Goal: Task Accomplishment & Management: Manage account settings

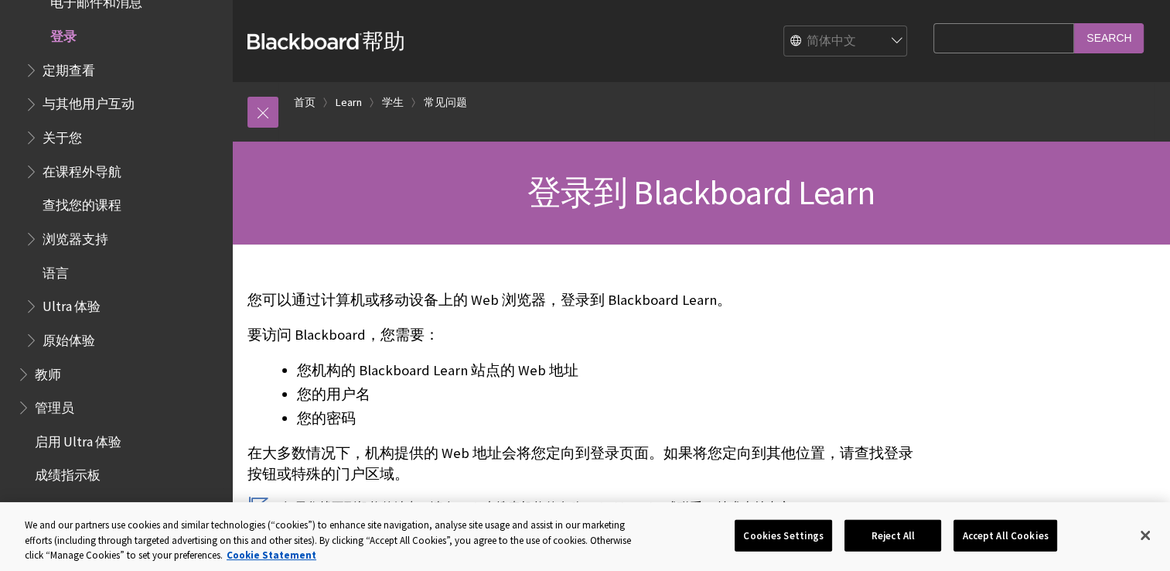
click at [65, 37] on span "登录" at bounding box center [63, 33] width 26 height 21
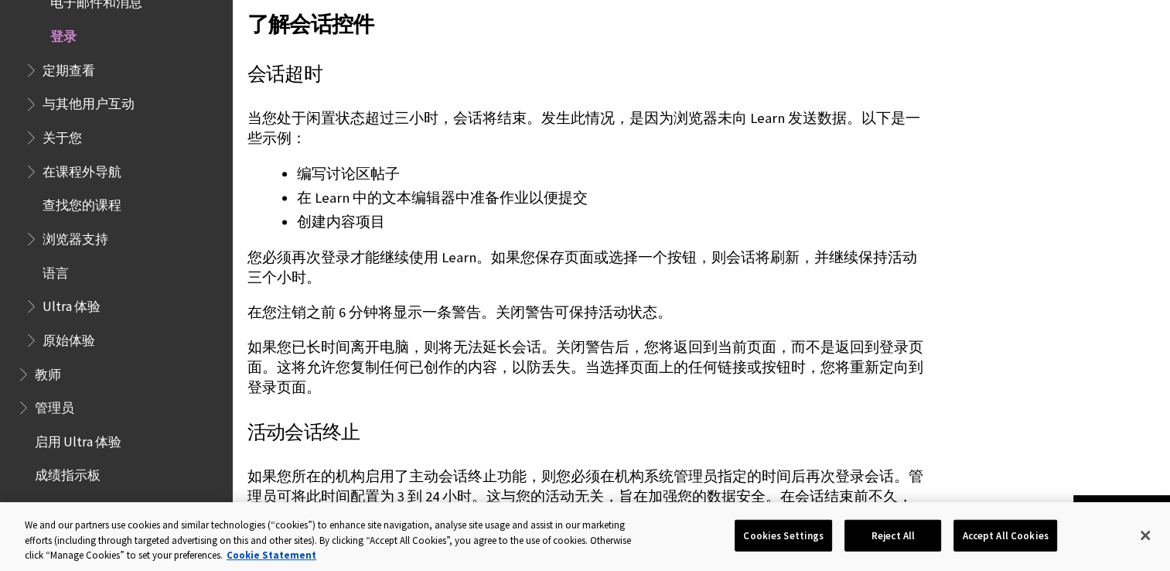
scroll to position [2320, 0]
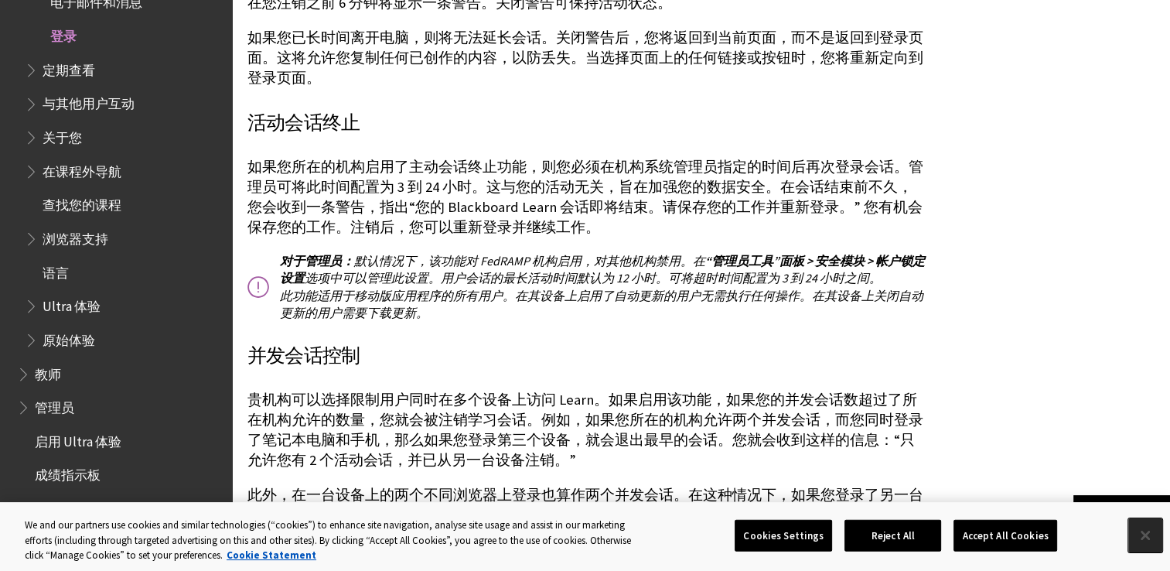
click at [1132, 534] on button "Close" at bounding box center [1145, 535] width 34 height 34
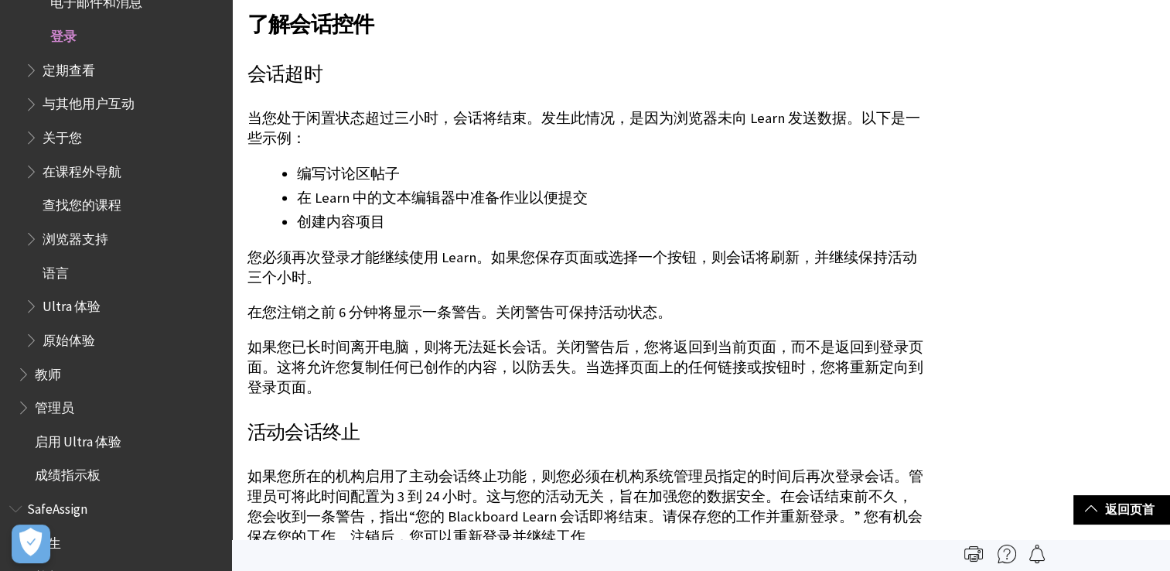
click at [532, 271] on div "您的机构可能不允许您通过 Blackboard Learn 更改个人信息、密码或设置。因为 Blackboard Learn 经常与学校的其他系统共享数据（例…" at bounding box center [586, 144] width 678 height 1547
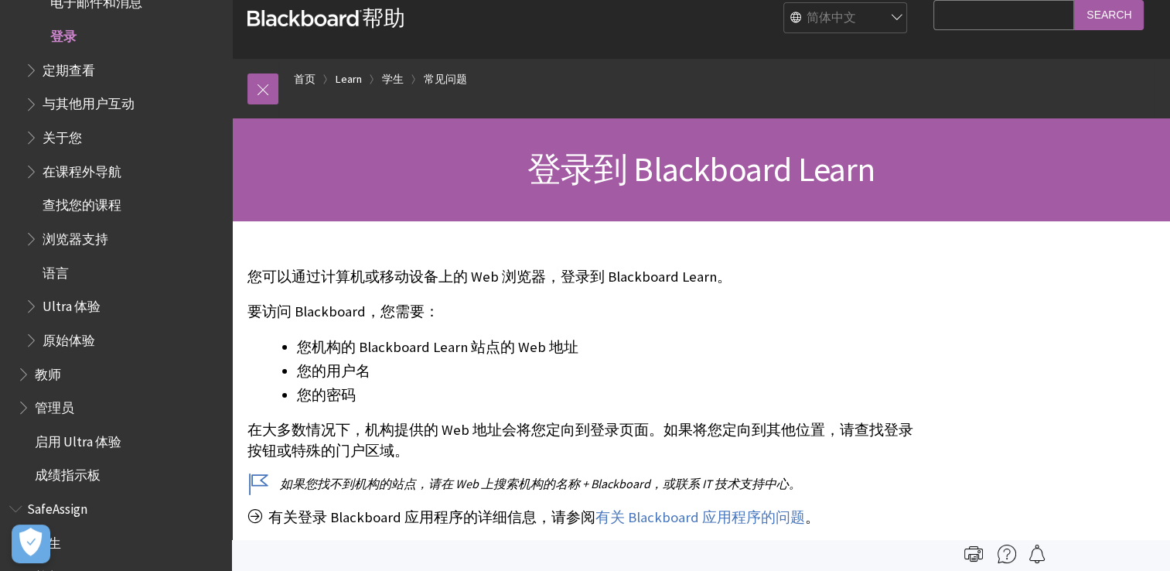
scroll to position [0, 0]
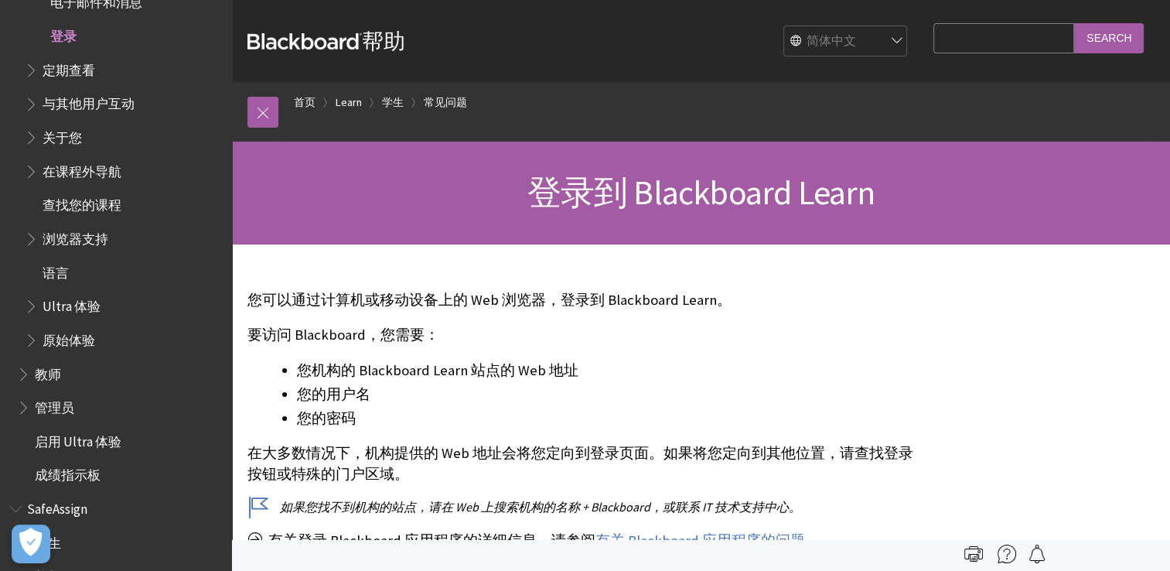
click at [73, 36] on span "登录" at bounding box center [63, 33] width 26 height 21
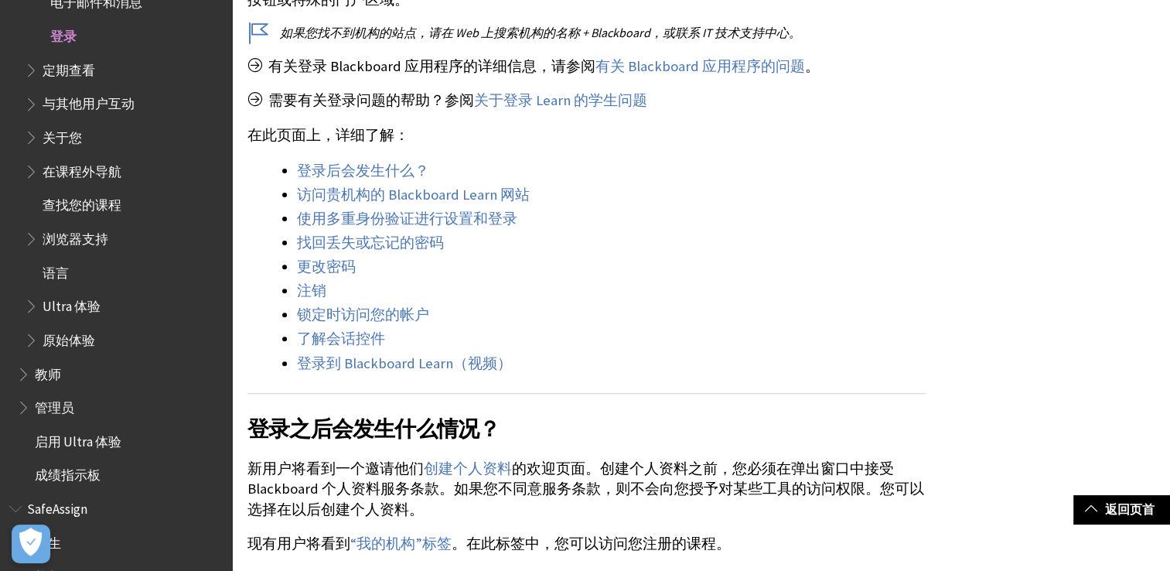
scroll to position [541, 0]
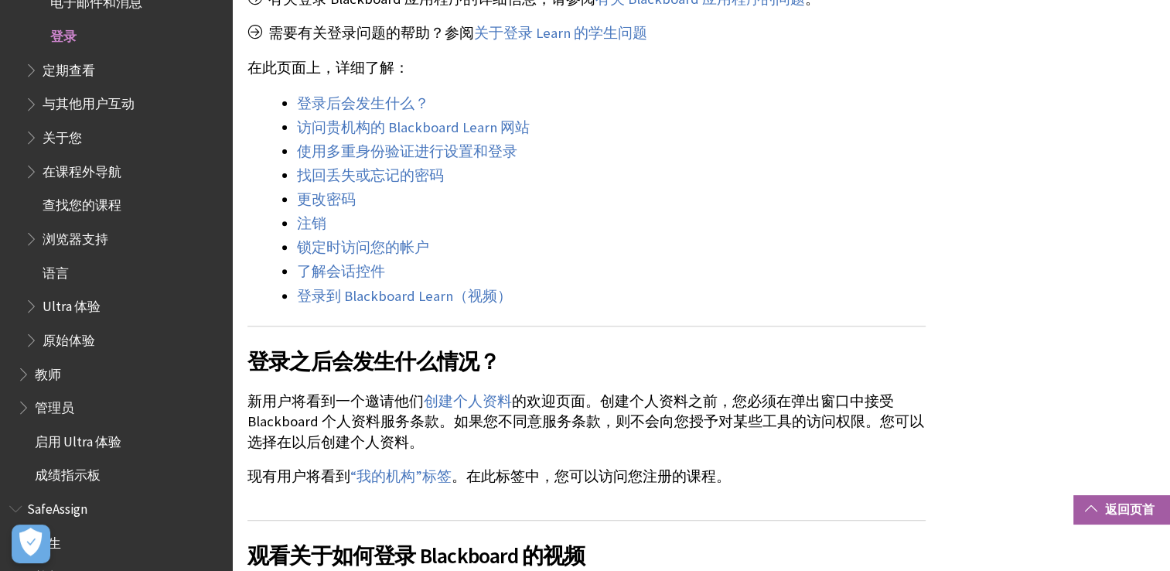
click at [1121, 503] on link "返回页首" at bounding box center [1121, 509] width 97 height 29
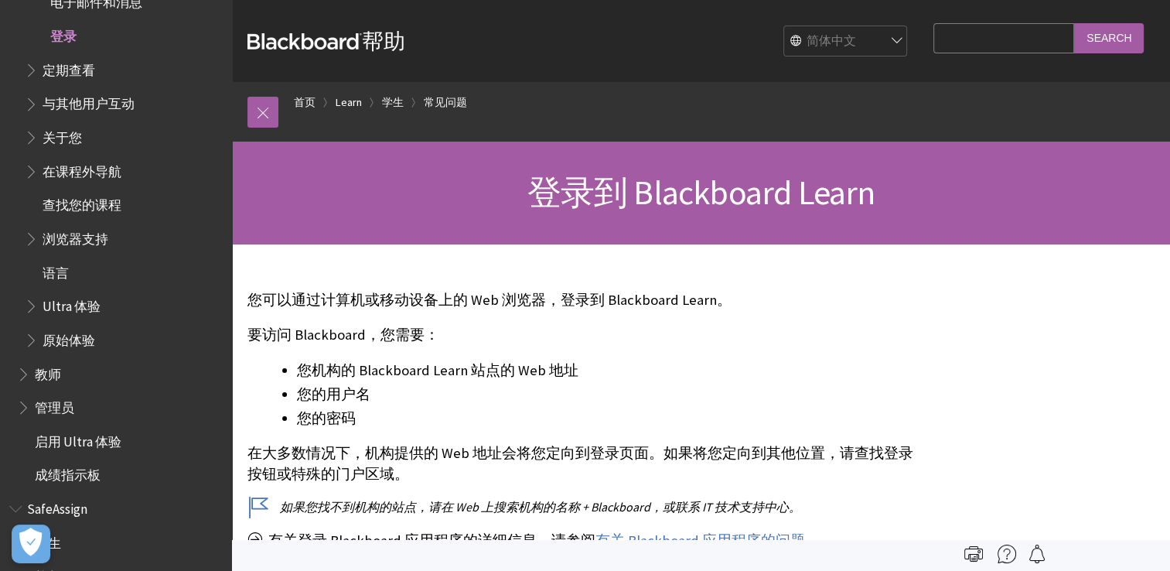
click at [605, 183] on span "登录到 Blackboard Learn" at bounding box center [701, 192] width 348 height 43
click at [301, 95] on link "首页" at bounding box center [305, 102] width 22 height 19
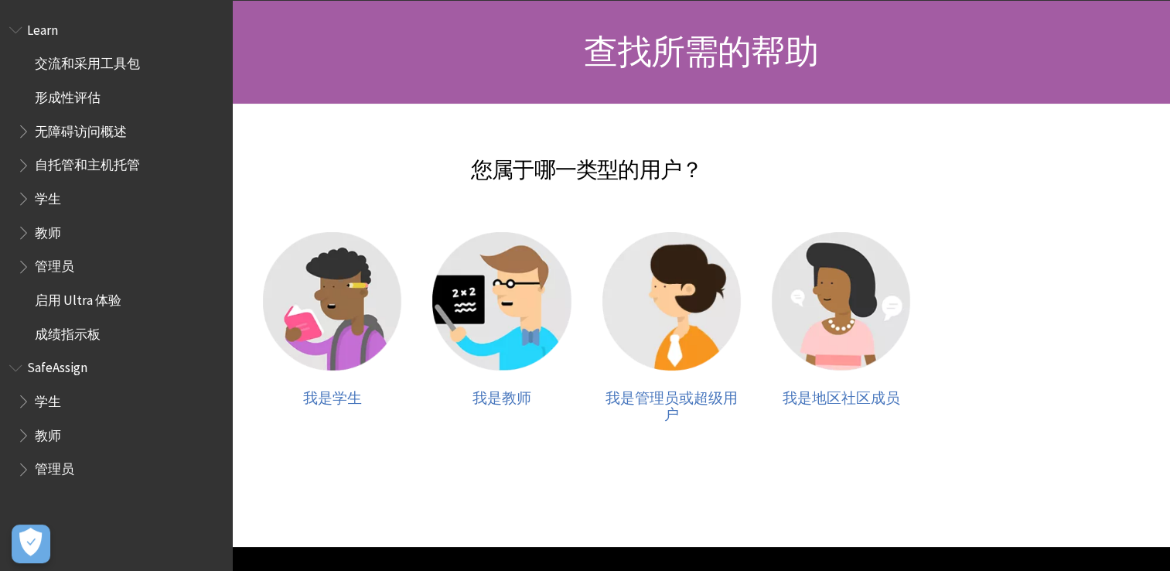
scroll to position [155, 0]
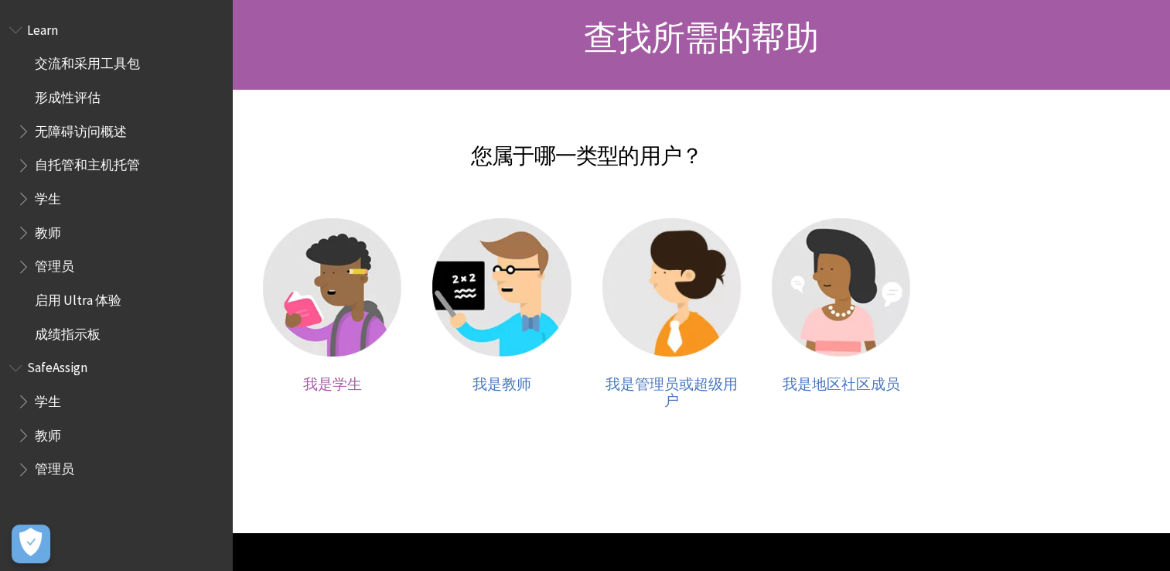
click at [339, 286] on img at bounding box center [332, 287] width 138 height 138
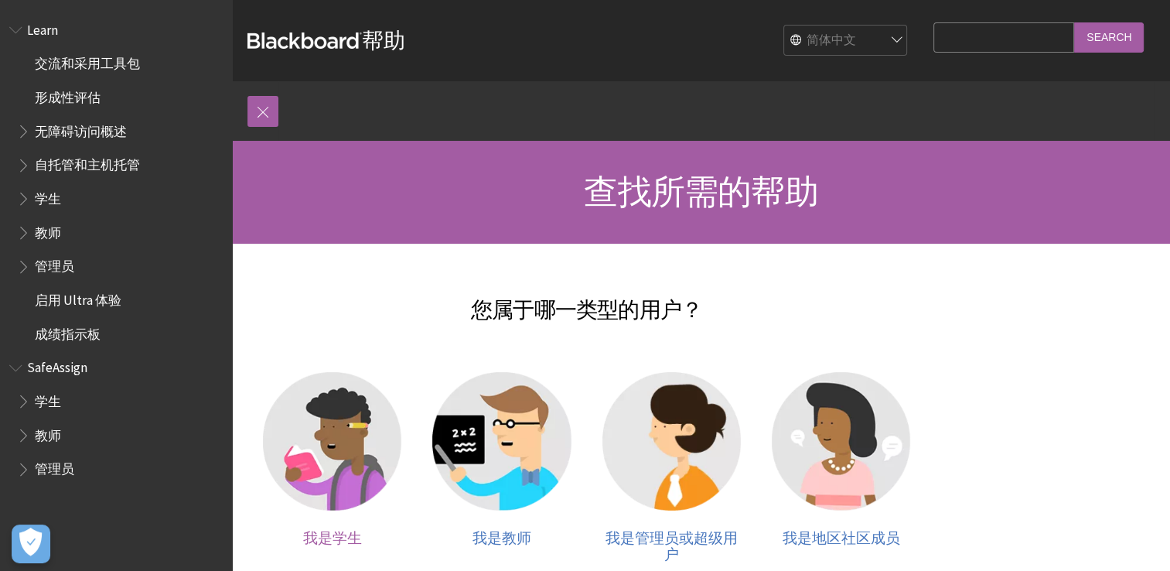
scroll to position [0, 0]
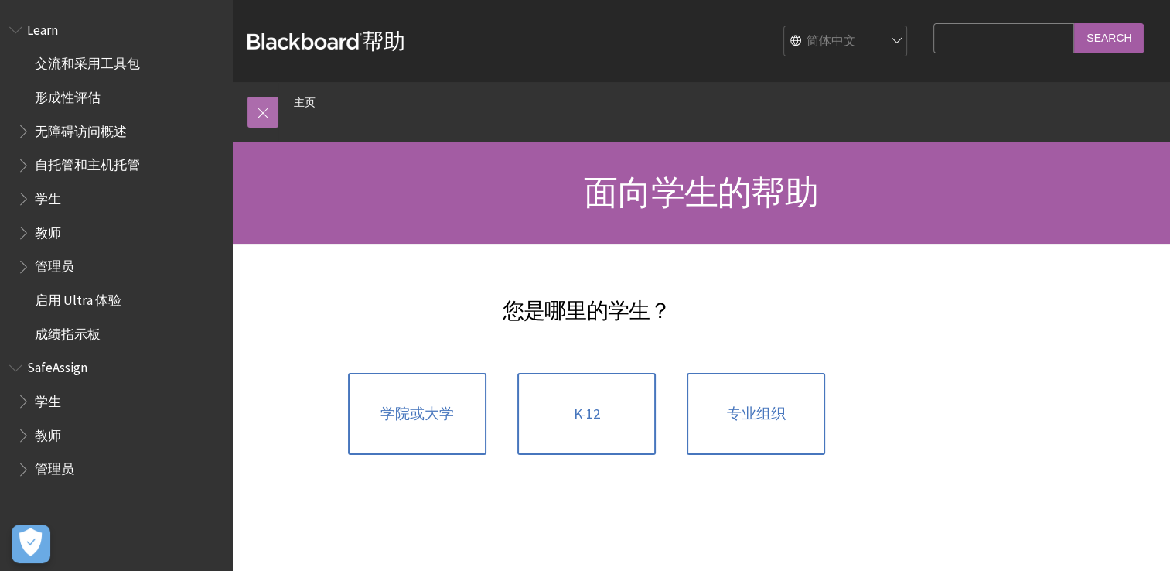
click at [270, 110] on link at bounding box center [262, 112] width 31 height 31
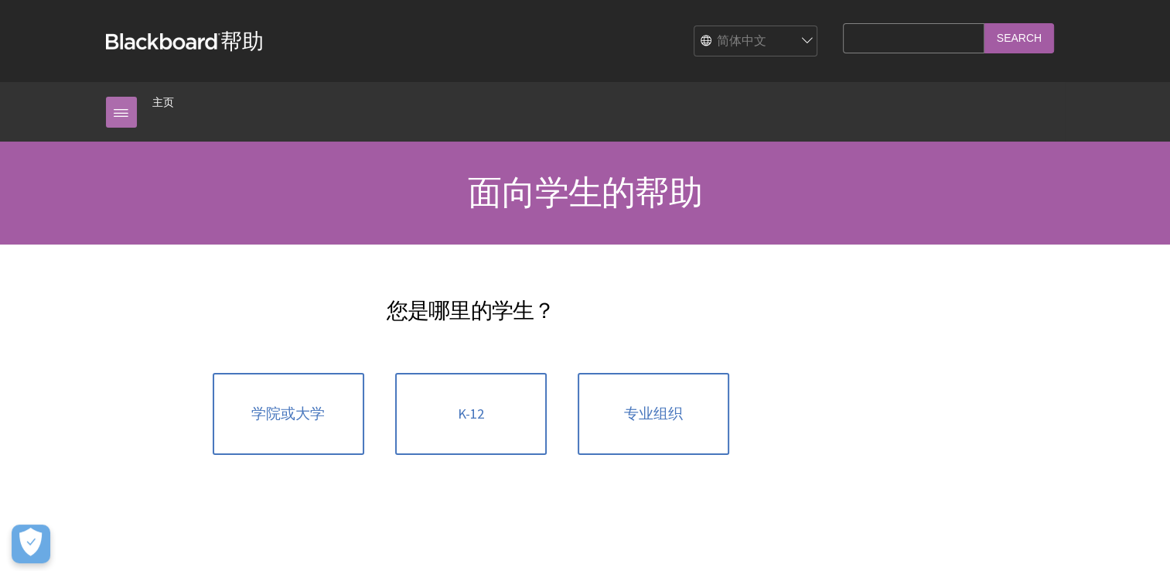
click at [118, 114] on link at bounding box center [121, 112] width 31 height 31
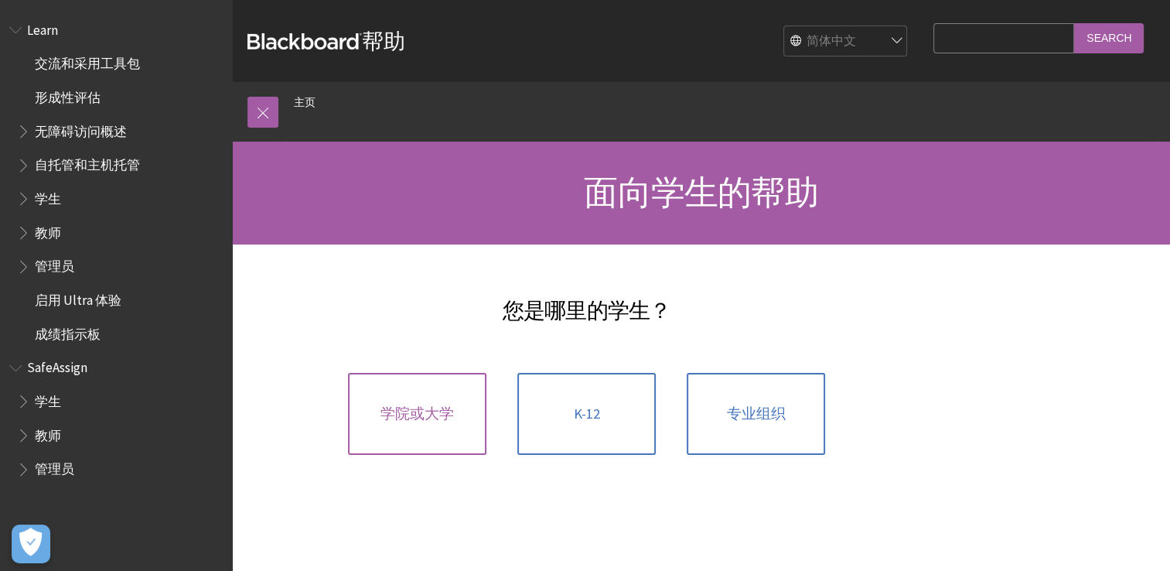
click at [447, 405] on span "学院或大学" at bounding box center [416, 413] width 73 height 17
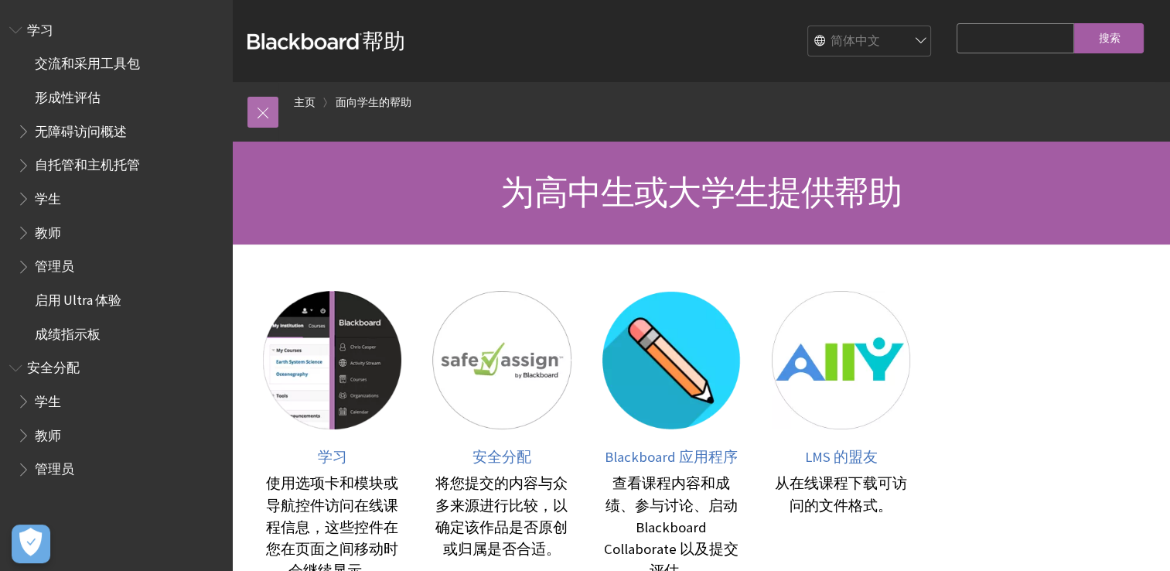
click at [271, 108] on link at bounding box center [262, 112] width 31 height 31
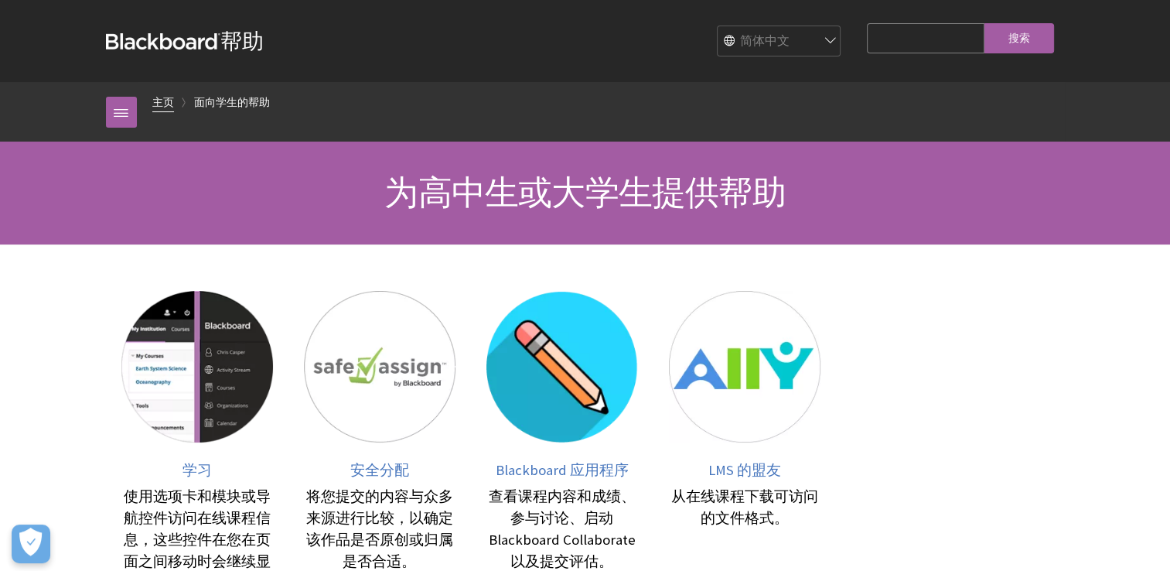
click at [157, 101] on link "主页" at bounding box center [163, 102] width 22 height 19
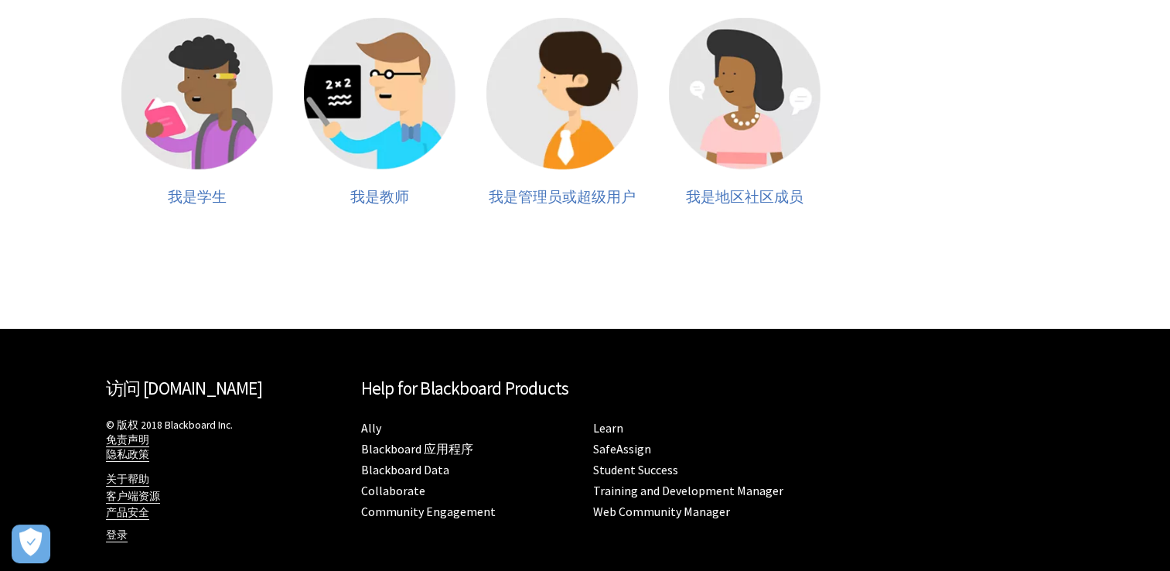
scroll to position [367, 0]
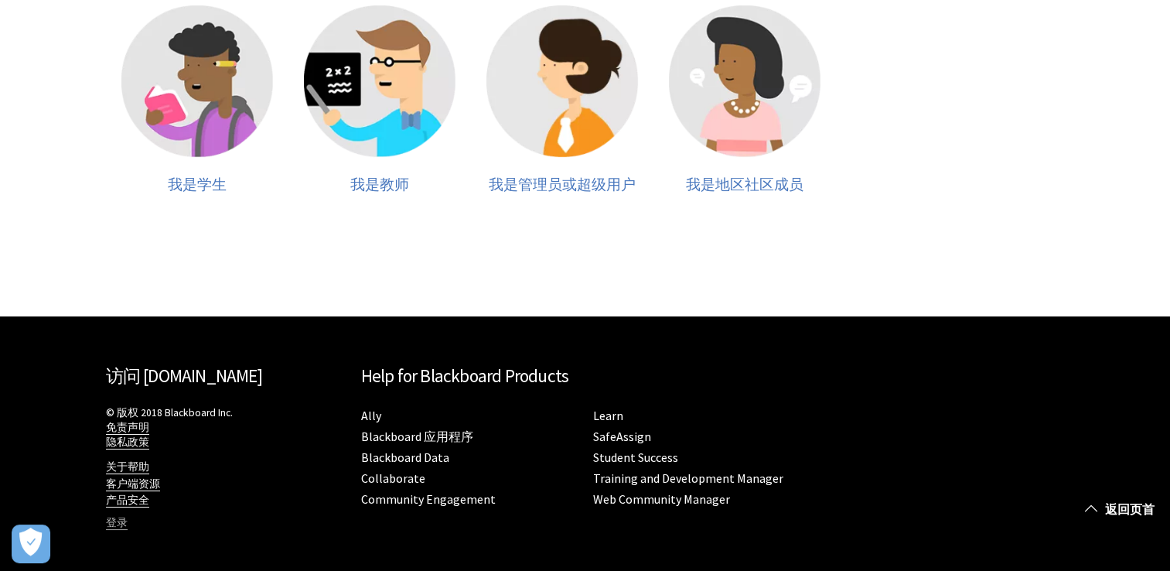
click at [119, 523] on link "登录" at bounding box center [117, 523] width 22 height 14
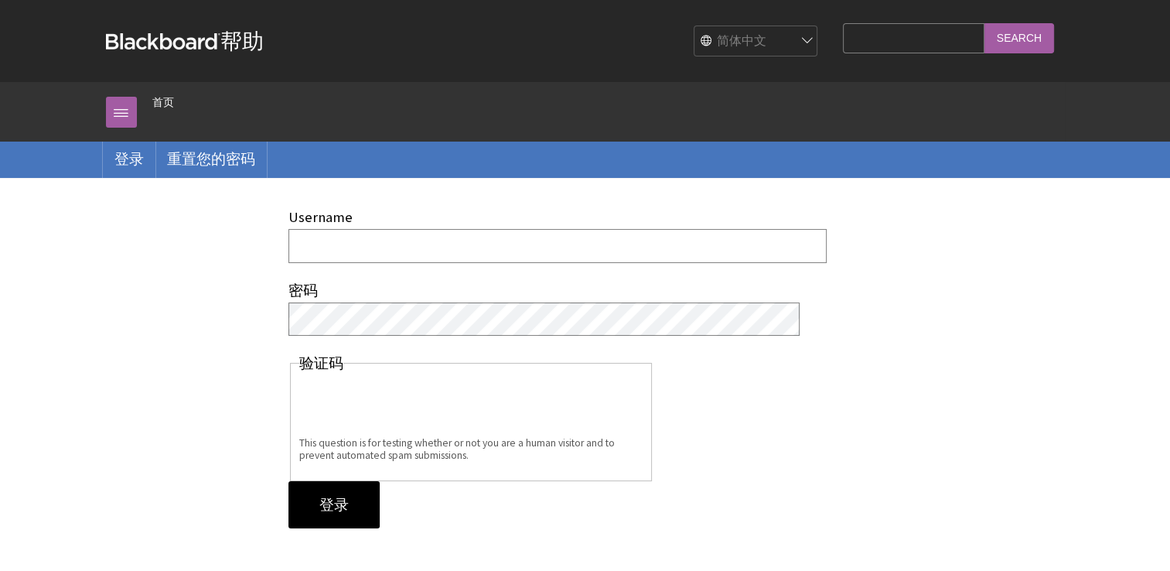
click at [375, 243] on input "Username" at bounding box center [557, 245] width 538 height 33
type input "y"
type input "[PERSON_NAME]"
click at [328, 502] on input "登录" at bounding box center [333, 505] width 91 height 48
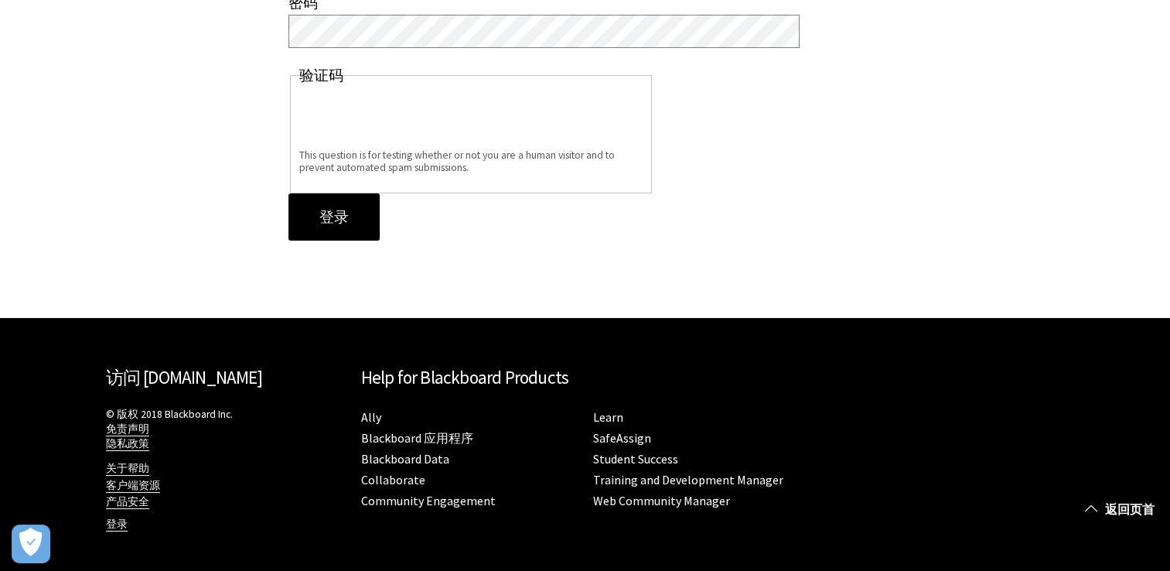
scroll to position [133, 0]
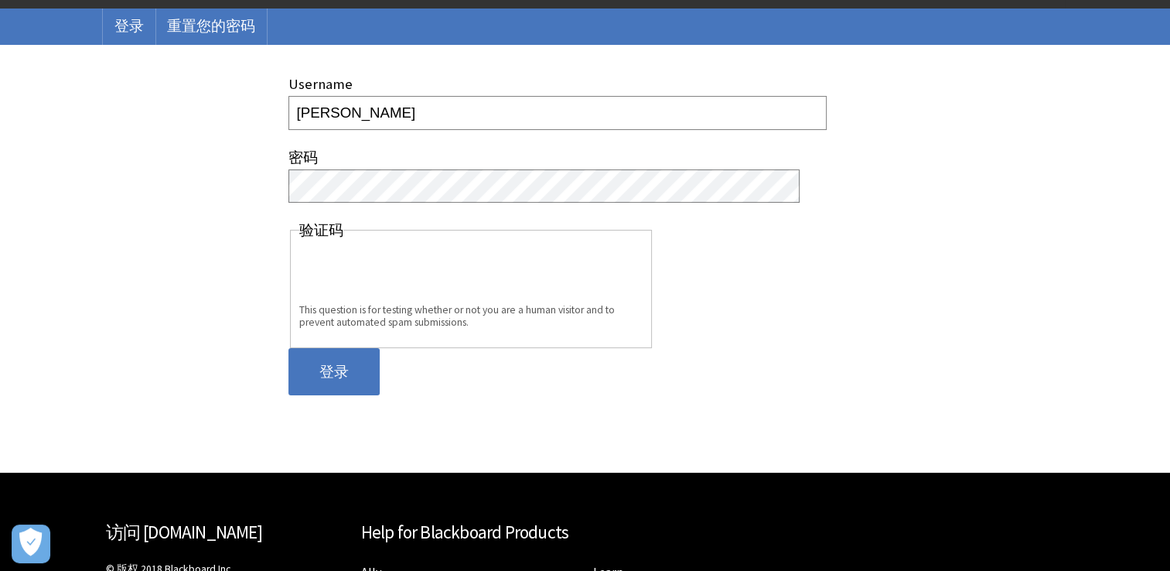
click at [339, 363] on input "登录" at bounding box center [333, 372] width 91 height 48
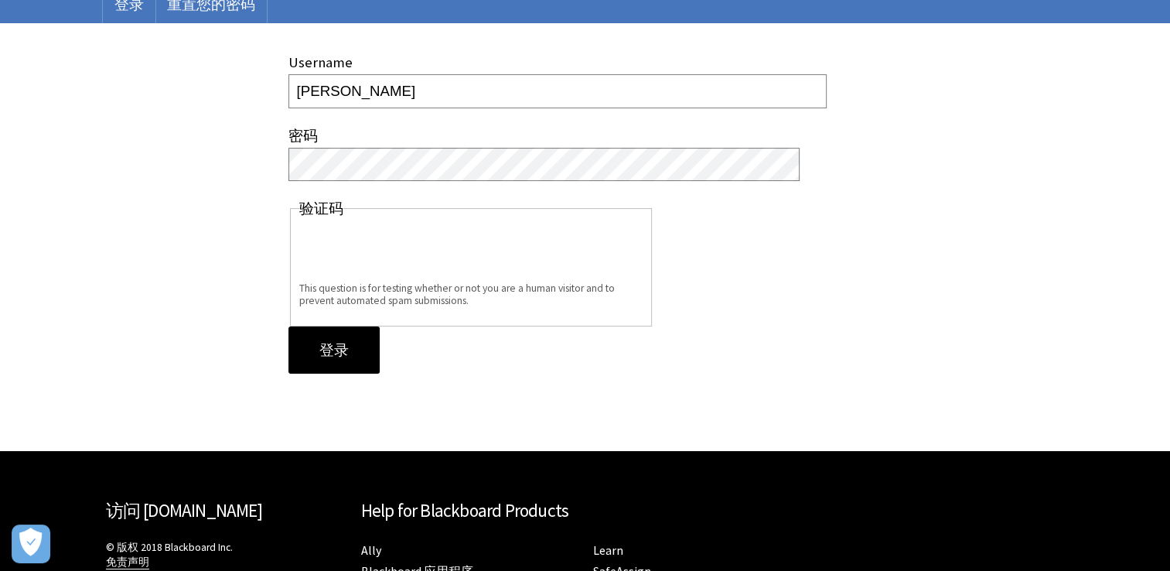
scroll to position [288, 0]
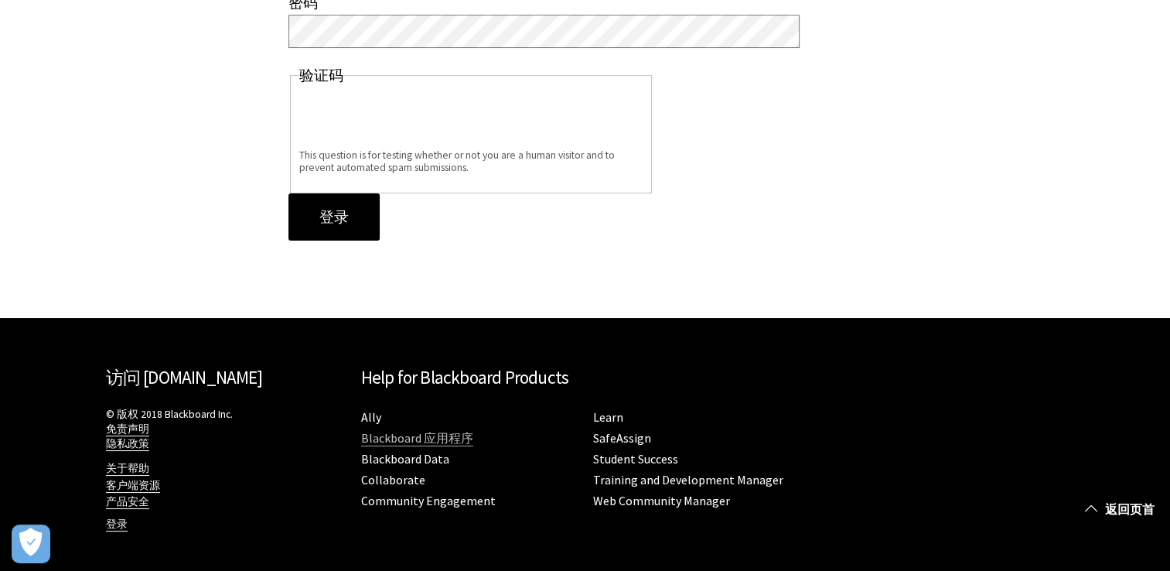
click at [420, 435] on link "Blackboard 应用程序" at bounding box center [417, 438] width 112 height 16
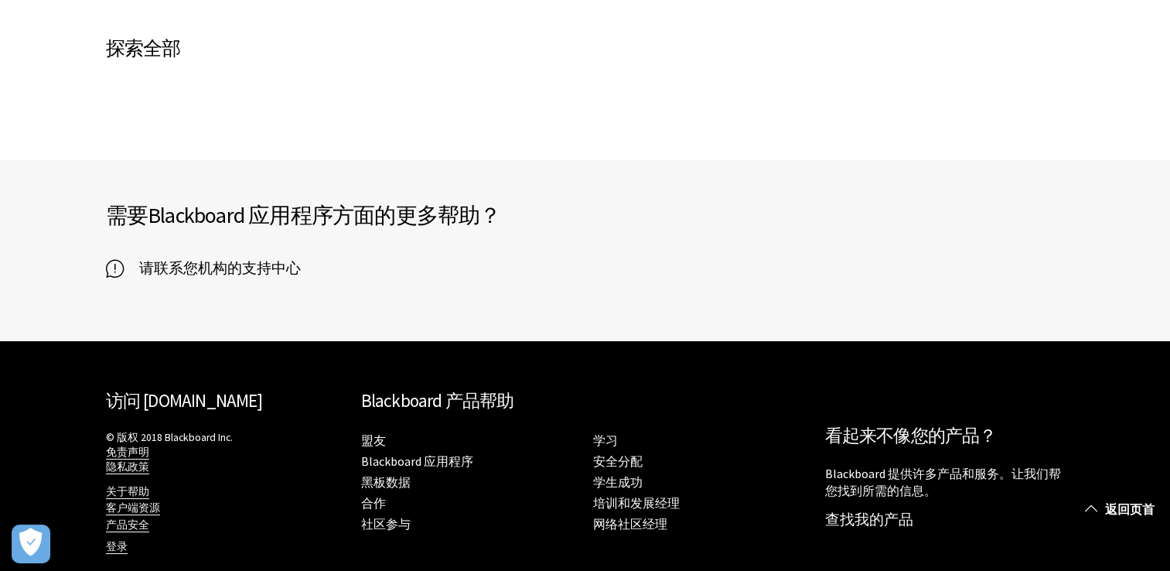
scroll to position [916, 0]
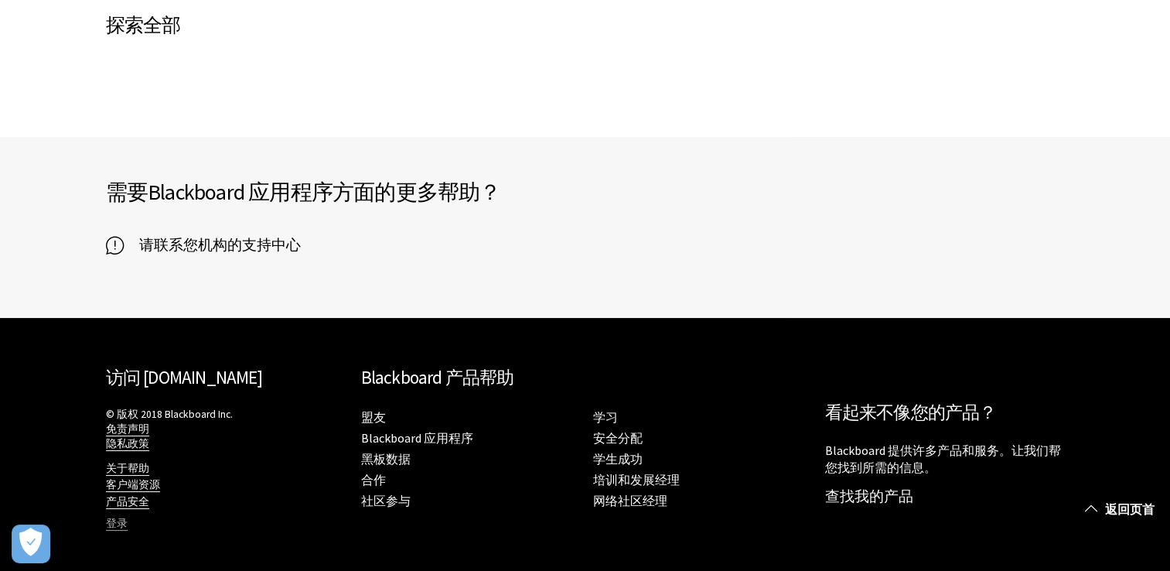
click at [110, 521] on link "登录" at bounding box center [117, 524] width 22 height 14
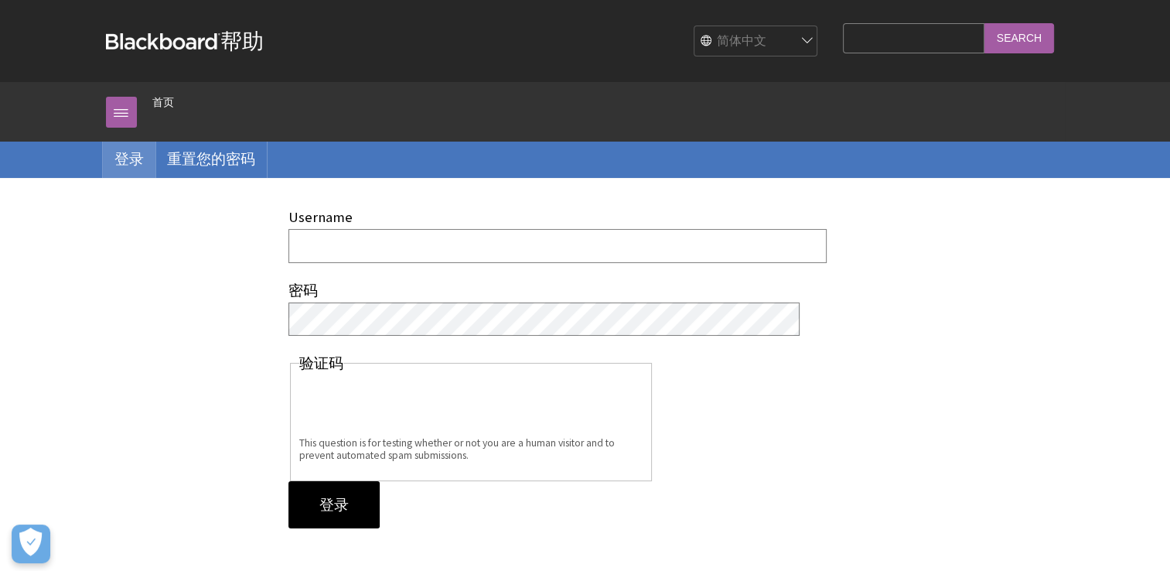
click at [122, 162] on link "登录" at bounding box center [129, 160] width 53 height 36
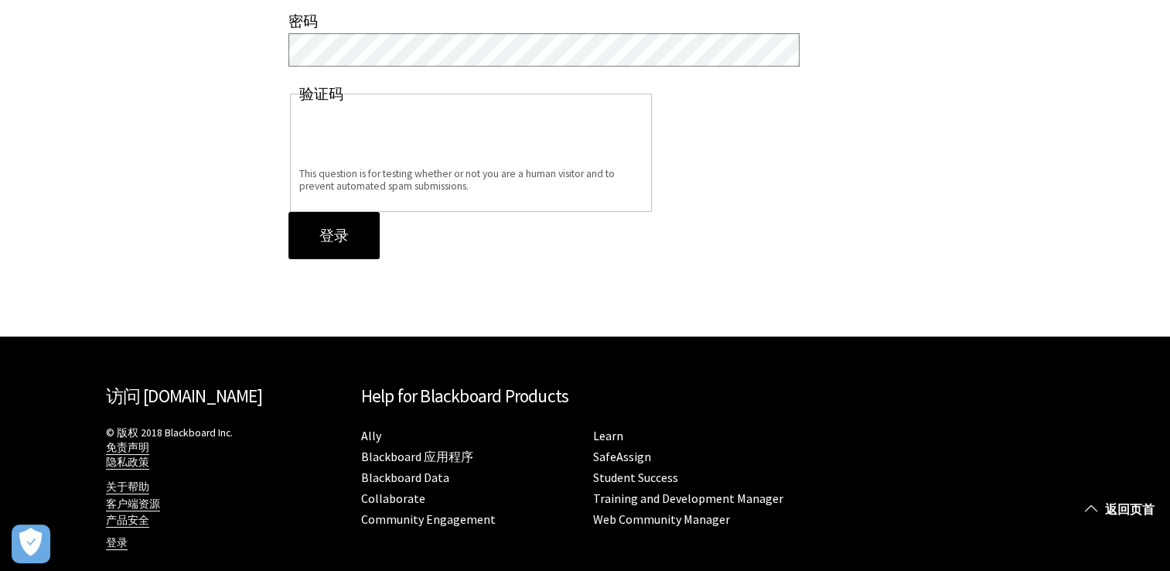
scroll to position [288, 0]
